Goal: Check status: Check status

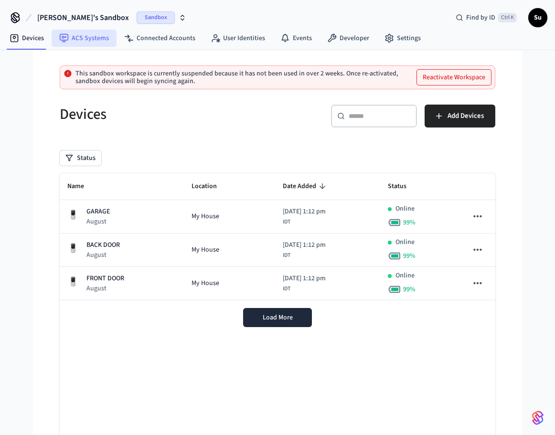
click at [77, 41] on link "ACS Systems" at bounding box center [84, 38] width 65 height 17
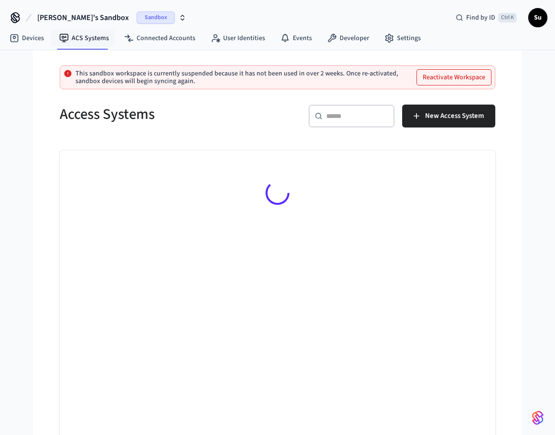
click at [137, 18] on span "Sandbox" at bounding box center [156, 17] width 38 height 12
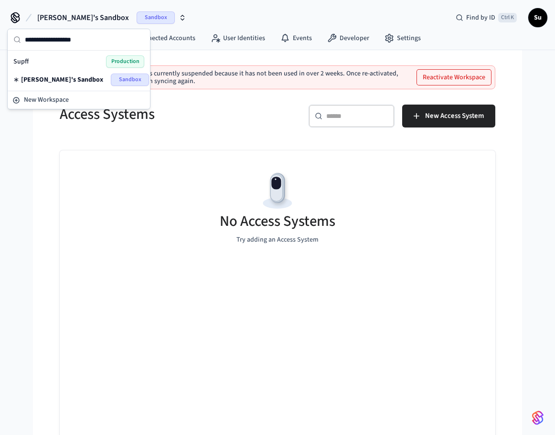
click at [101, 60] on div "Supff Production" at bounding box center [78, 61] width 131 height 12
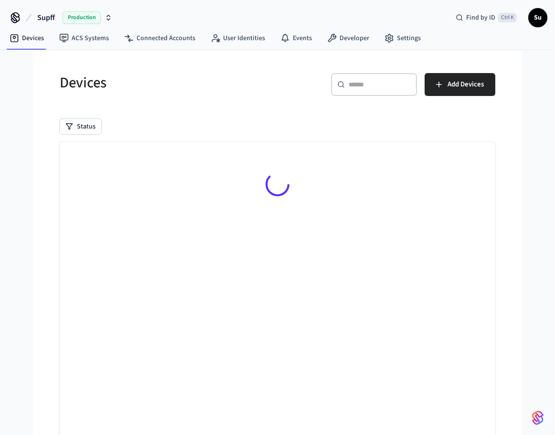
drag, startPoint x: 101, startPoint y: 60, endPoint x: 51, endPoint y: 91, distance: 59.2
click at [51, 91] on div "Devices" at bounding box center [160, 83] width 224 height 42
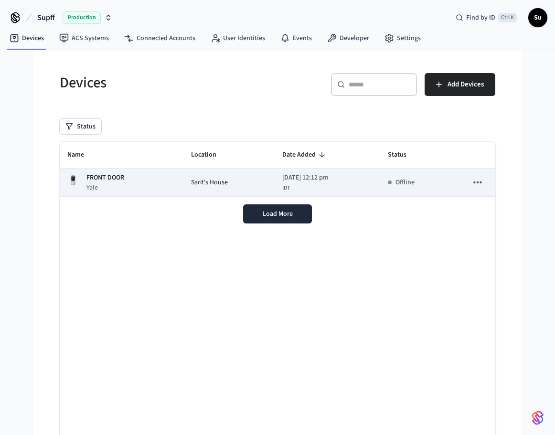
click at [396, 180] on div "Offline" at bounding box center [401, 183] width 27 height 10
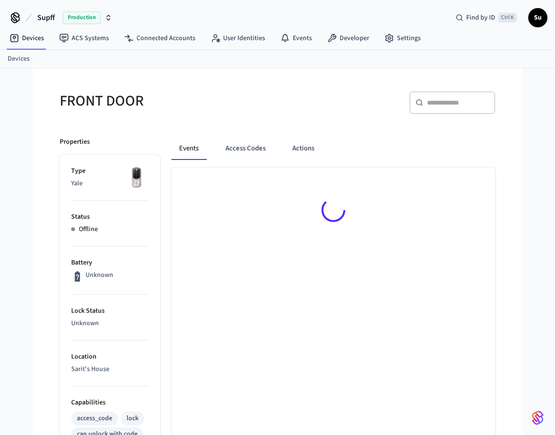
click at [477, 182] on div at bounding box center [333, 212] width 324 height 88
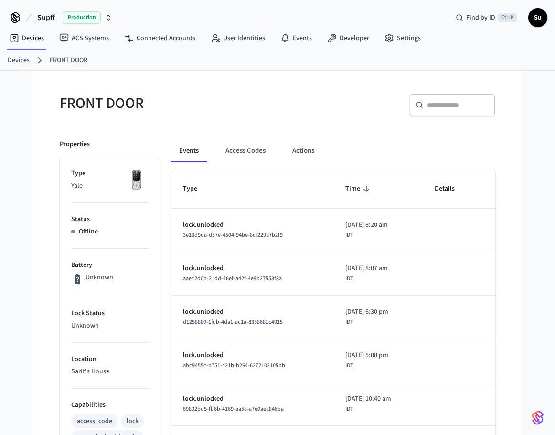
drag, startPoint x: 393, startPoint y: 226, endPoint x: 310, endPoint y: 225, distance: 82.2
click at [334, 225] on td "[DATE] 8:20 am IDT" at bounding box center [378, 230] width 89 height 43
click at [300, 247] on td "lock.unlocked 3e13d9da-d57e-4504-94be-8cf229a7b2f9" at bounding box center [252, 230] width 162 height 43
